Goal: Task Accomplishment & Management: Manage account settings

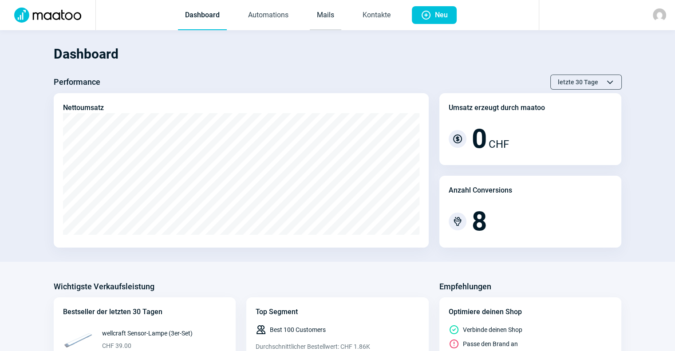
click at [326, 18] on link "Mails" at bounding box center [326, 15] width 32 height 29
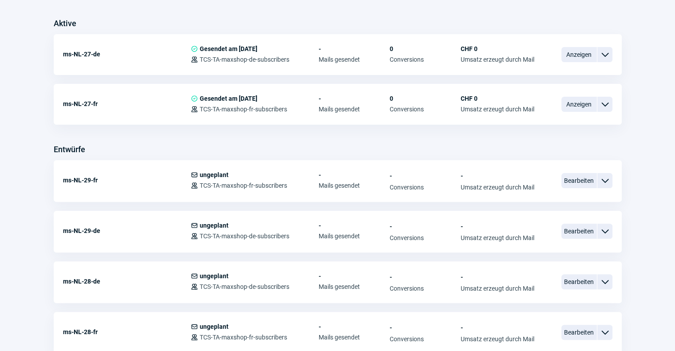
scroll to position [229, 0]
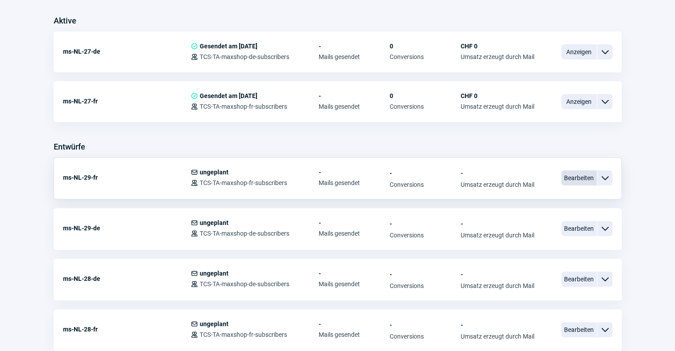
click at [583, 172] on span "Bearbeiten" at bounding box center [580, 178] width 36 height 15
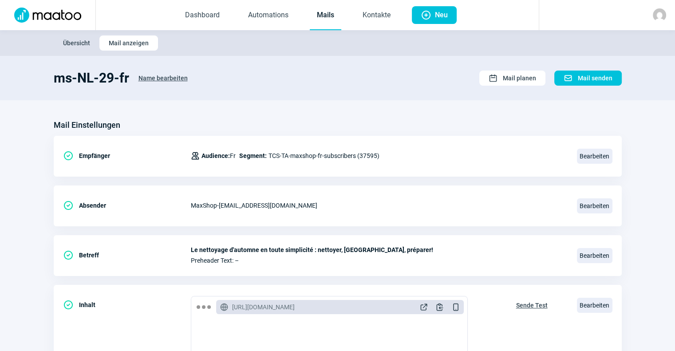
click at [324, 11] on link "Mails" at bounding box center [326, 15] width 32 height 29
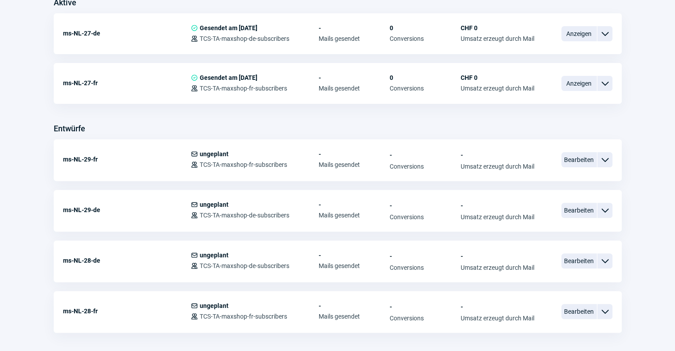
scroll to position [244, 0]
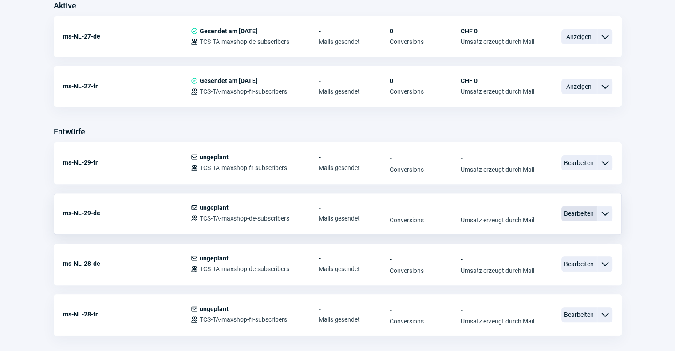
click at [571, 208] on span "Bearbeiten" at bounding box center [580, 213] width 36 height 15
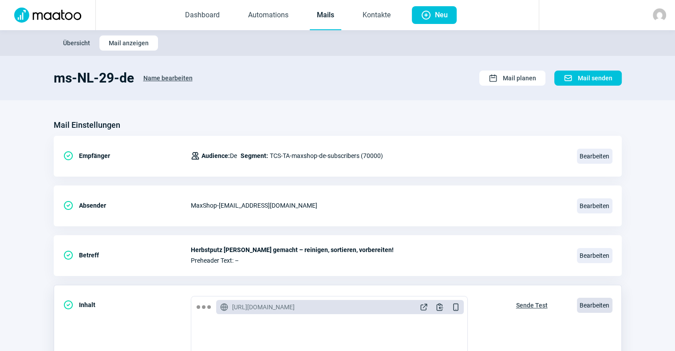
click at [595, 307] on span "Bearbeiten" at bounding box center [595, 305] width 36 height 15
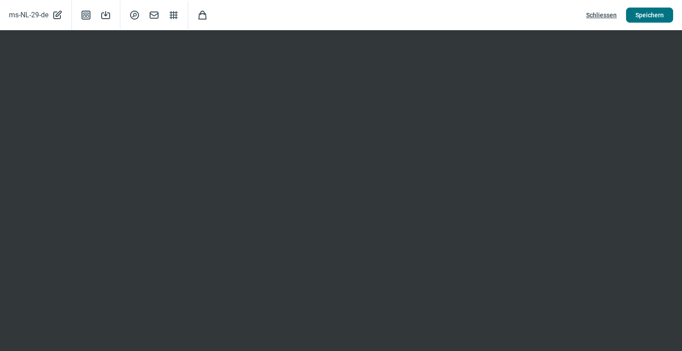
click at [646, 21] on span "Speichern" at bounding box center [649, 15] width 28 height 14
click at [606, 12] on span "Schliessen" at bounding box center [601, 15] width 31 height 14
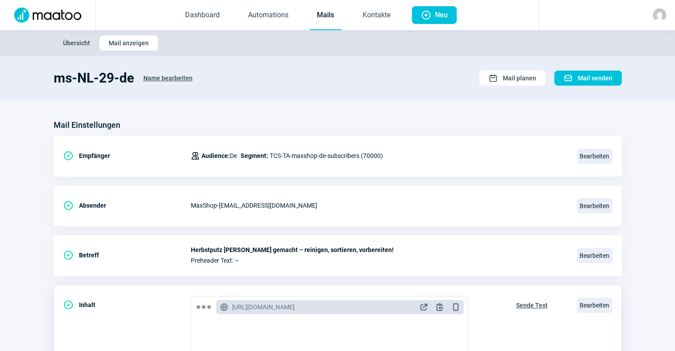
click at [530, 303] on span "Sende Test" at bounding box center [532, 305] width 32 height 14
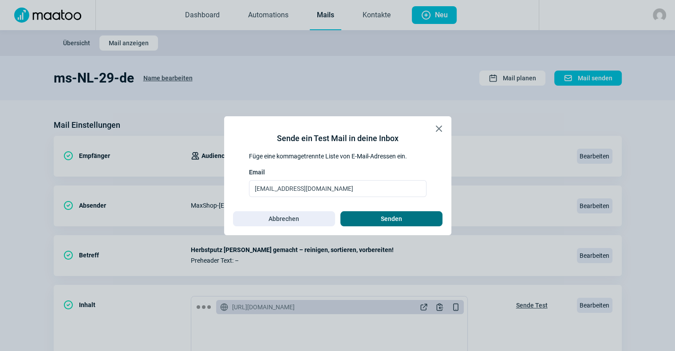
click at [410, 222] on span "Senden" at bounding box center [391, 219] width 83 height 14
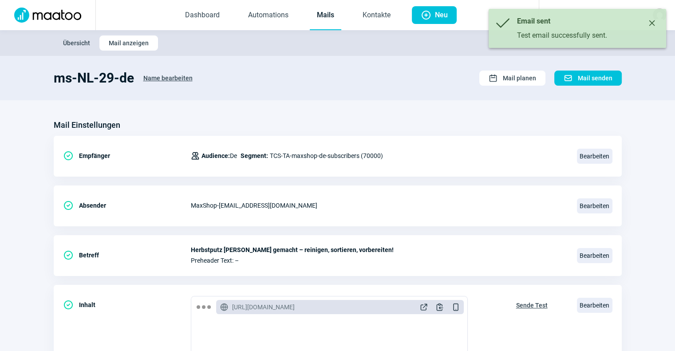
click at [333, 24] on link "Mails" at bounding box center [326, 15] width 32 height 29
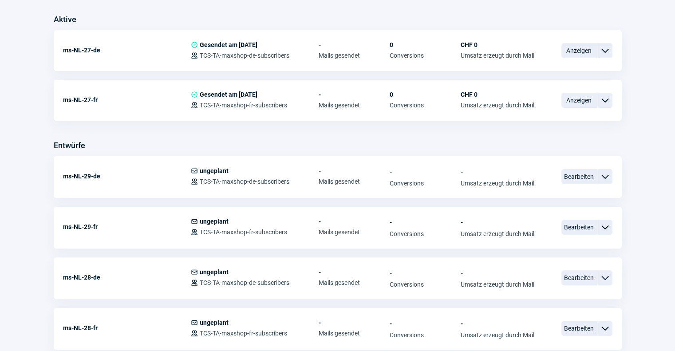
scroll to position [238, 0]
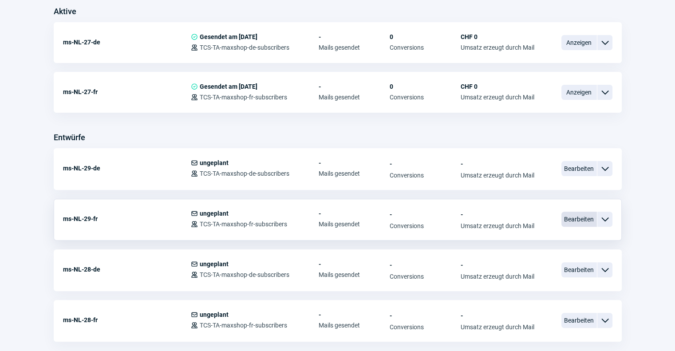
click at [577, 222] on span "Bearbeiten" at bounding box center [580, 219] width 36 height 15
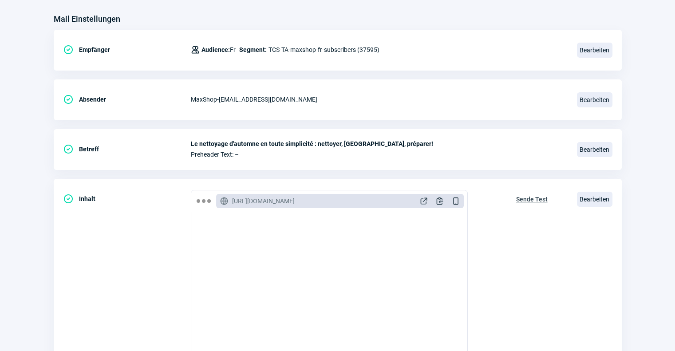
scroll to position [114, 0]
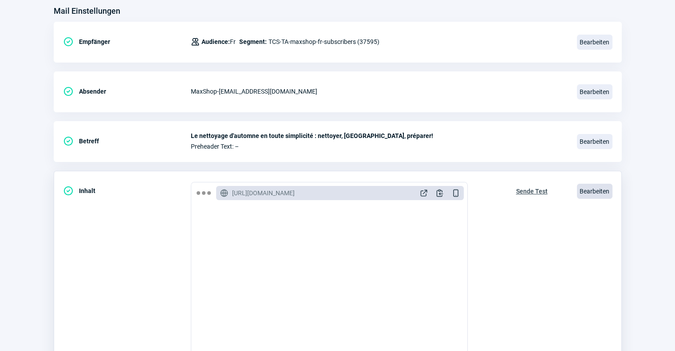
click at [595, 187] on span "Bearbeiten" at bounding box center [595, 191] width 36 height 15
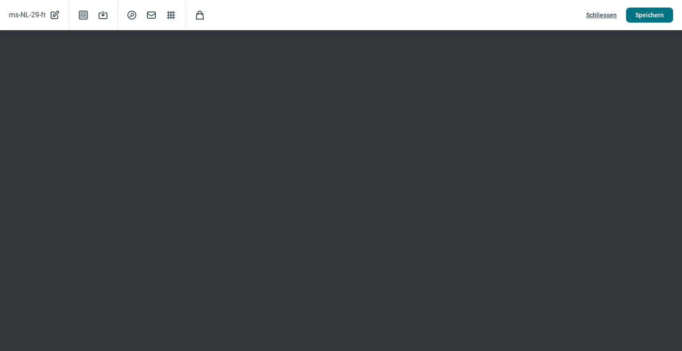
click at [668, 14] on button "Speichern" at bounding box center [649, 15] width 47 height 15
click at [604, 12] on span "Schliessen" at bounding box center [601, 15] width 31 height 14
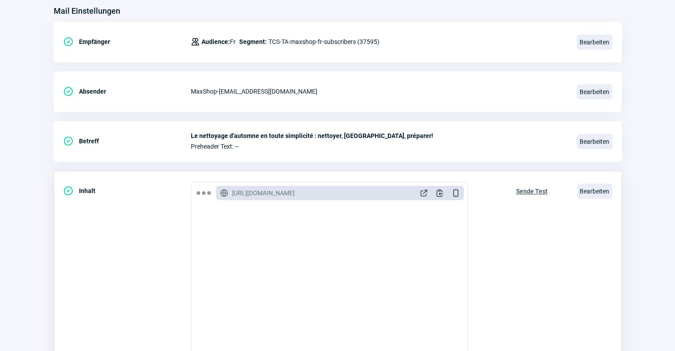
click at [531, 189] on span "Sende Test" at bounding box center [532, 191] width 32 height 14
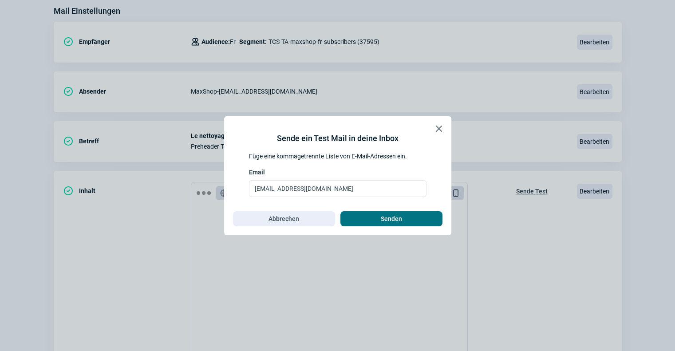
click at [389, 225] on span "Senden" at bounding box center [391, 219] width 21 height 14
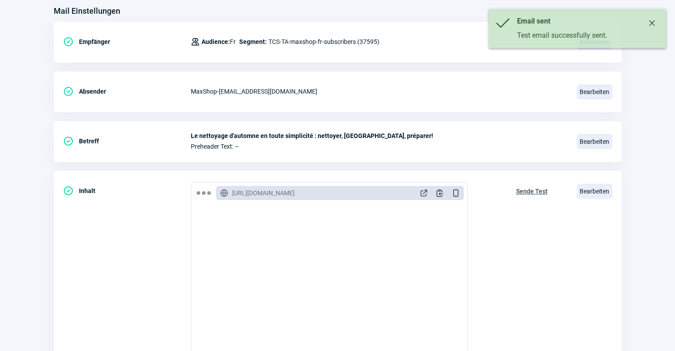
scroll to position [0, 0]
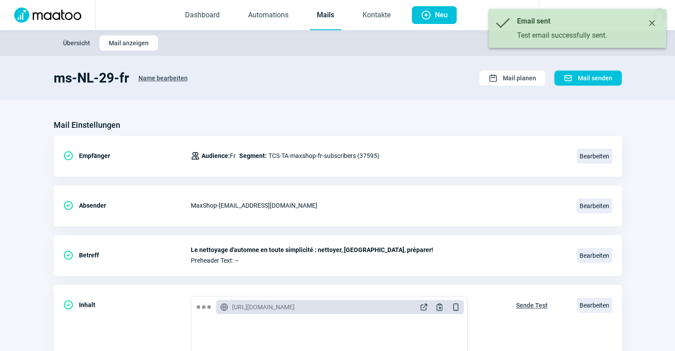
click at [322, 18] on link "Mails" at bounding box center [326, 15] width 32 height 29
